Goal: Task Accomplishment & Management: Manage account settings

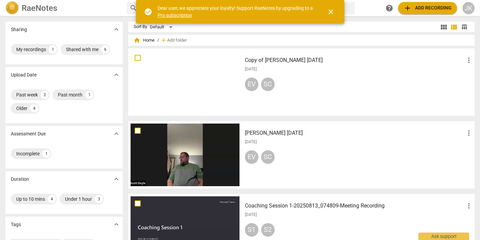
click at [83, 10] on div "RaeNotes" at bounding box center [63, 8] width 116 height 14
click at [331, 10] on span "close" at bounding box center [330, 12] width 8 height 8
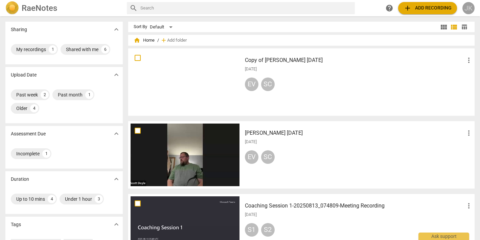
click at [468, 5] on div "JK" at bounding box center [468, 8] width 12 height 12
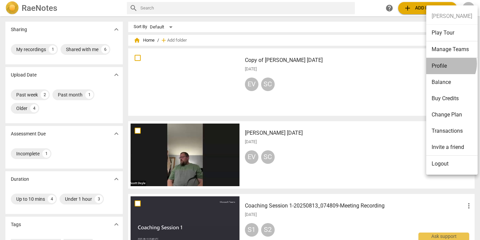
click at [445, 64] on li "Profile" at bounding box center [451, 66] width 51 height 16
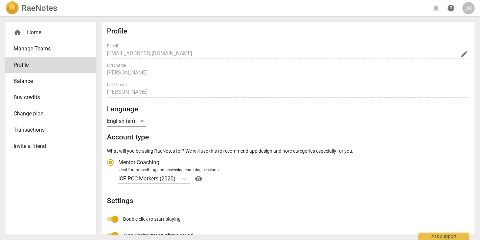
radio input "false"
click at [36, 129] on span "Transactions" at bounding box center [48, 130] width 69 height 8
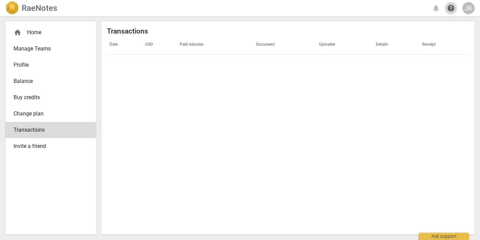
click at [449, 8] on span "help" at bounding box center [450, 8] width 8 height 8
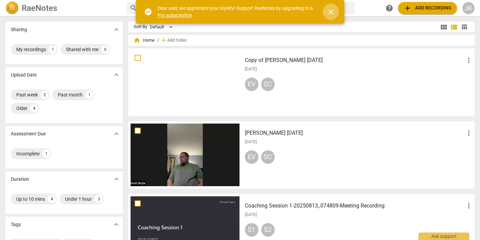
click at [331, 12] on span "close" at bounding box center [330, 12] width 8 height 8
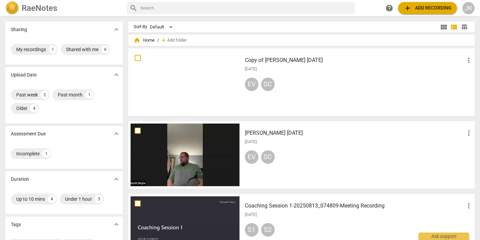
click at [389, 6] on span "help" at bounding box center [389, 8] width 8 height 8
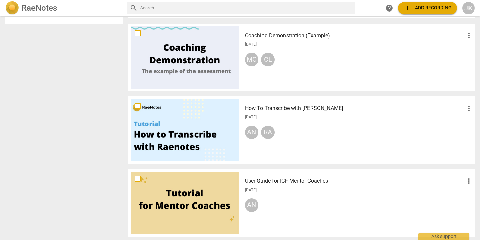
scroll to position [316, 0]
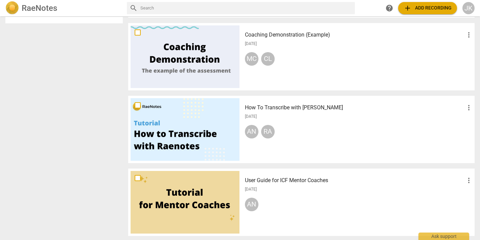
click at [189, 198] on div at bounding box center [184, 202] width 109 height 63
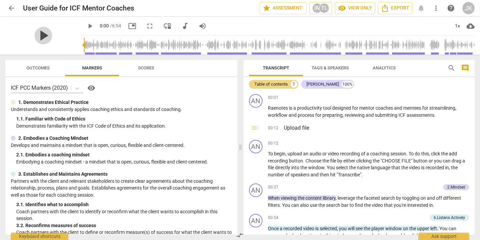
click at [37, 33] on span "play_arrow" at bounding box center [43, 36] width 18 height 18
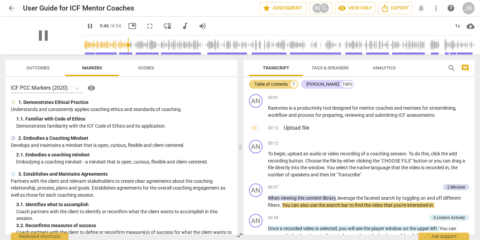
click at [48, 39] on div "pause" at bounding box center [43, 36] width 76 height 38
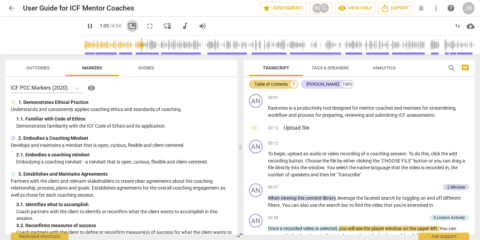
click at [128, 23] on span "picture_in_picture" at bounding box center [132, 26] width 8 height 8
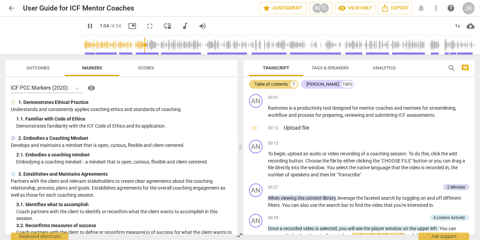
click at [171, 89] on div "ICF PCC Markers (2020) visibility" at bounding box center [121, 87] width 221 height 11
type input "67"
click at [393, 7] on span "Export" at bounding box center [395, 8] width 28 height 8
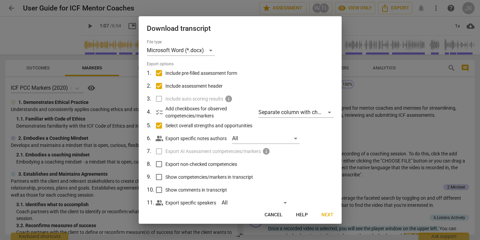
click at [114, 196] on div at bounding box center [240, 120] width 480 height 240
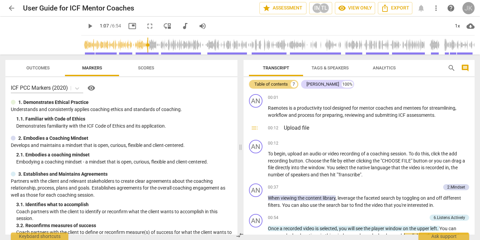
click at [466, 7] on div "JK" at bounding box center [468, 8] width 12 height 12
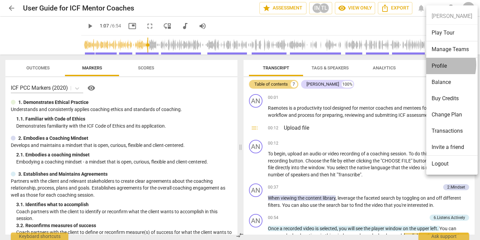
click at [435, 65] on li "Profile" at bounding box center [451, 66] width 51 height 16
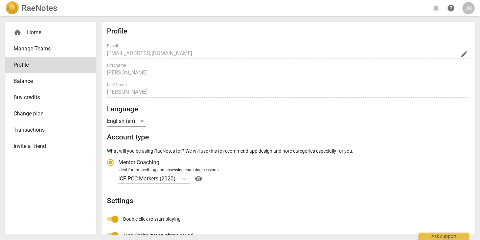
radio input "false"
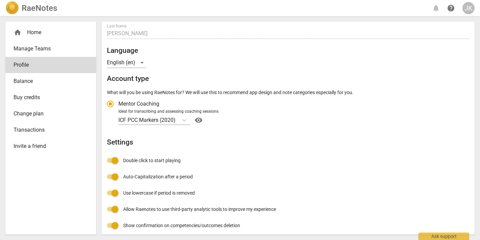
scroll to position [53, 0]
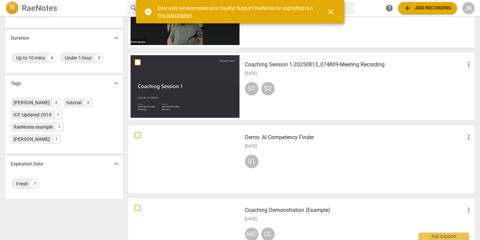
scroll to position [143, 0]
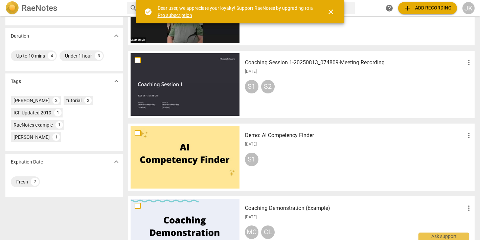
click at [174, 83] on div at bounding box center [184, 84] width 109 height 63
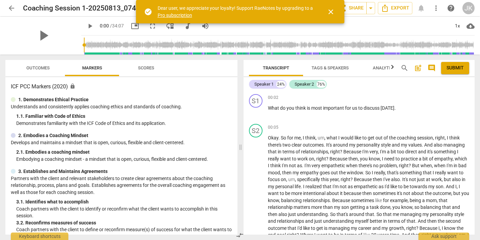
click at [43, 67] on span "Outcomes" at bounding box center [37, 67] width 23 height 5
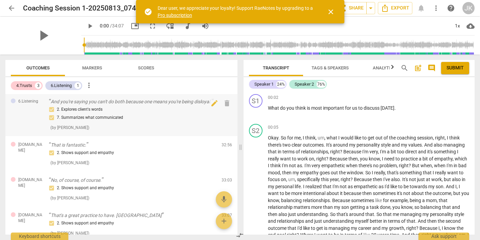
scroll to position [2, 0]
click at [147, 67] on span "Scores" at bounding box center [146, 67] width 16 height 5
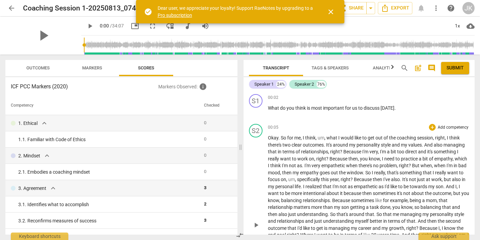
scroll to position [0, 0]
click at [329, 8] on span "close" at bounding box center [330, 12] width 8 height 8
